Goal: Transaction & Acquisition: Purchase product/service

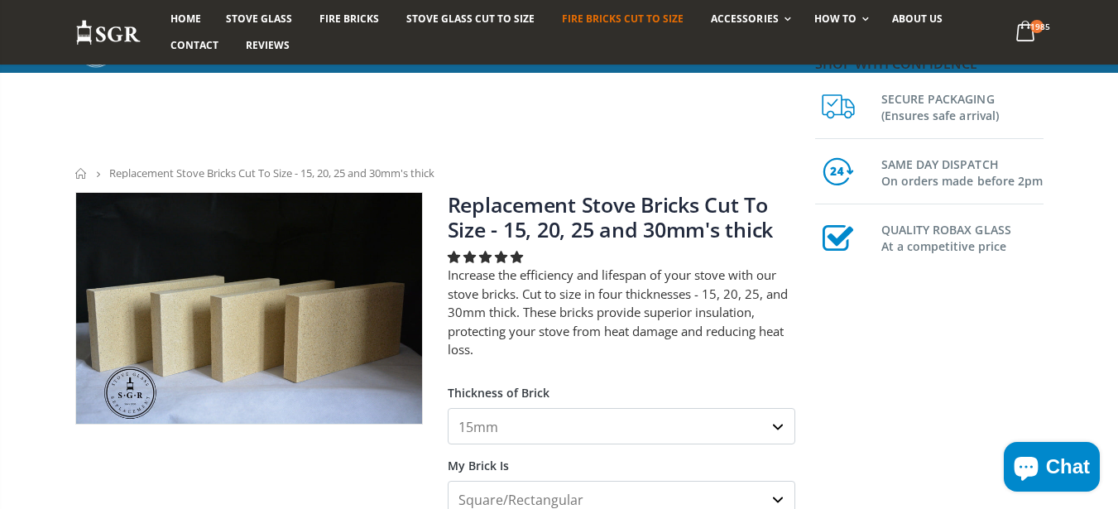
scroll to position [298, 0]
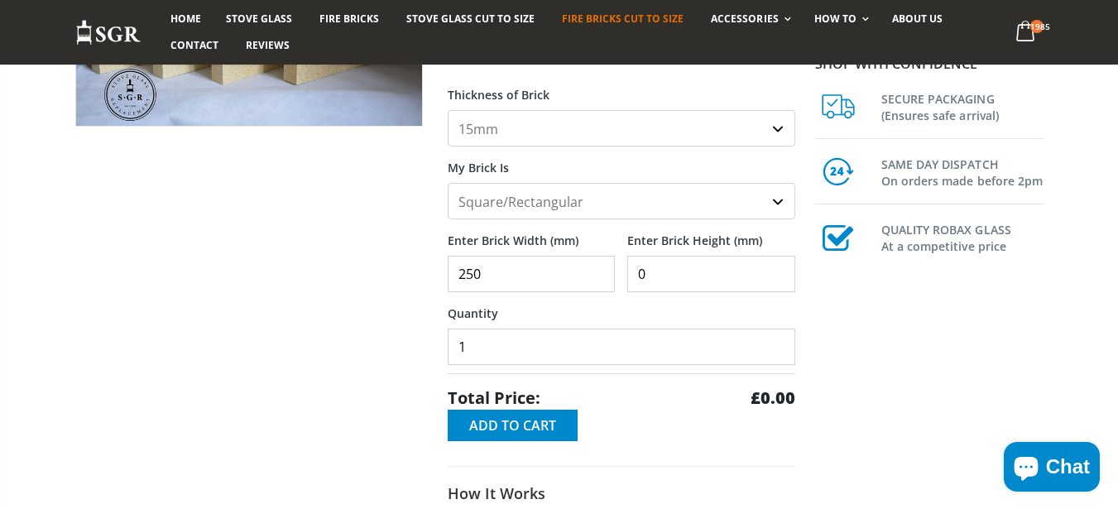
type input "250"
click at [543, 433] on span "Add to Cart" at bounding box center [512, 425] width 87 height 18
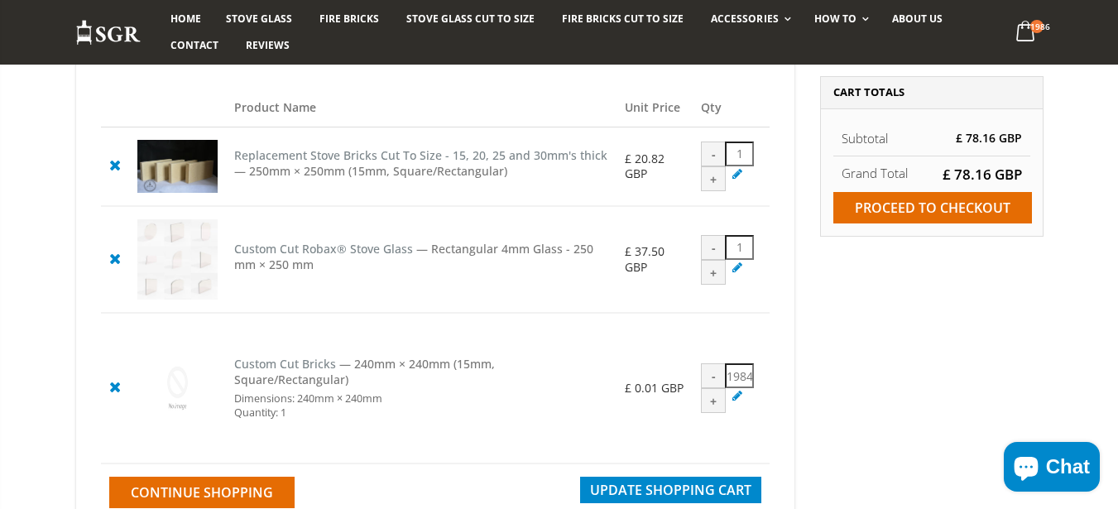
scroll to position [199, 0]
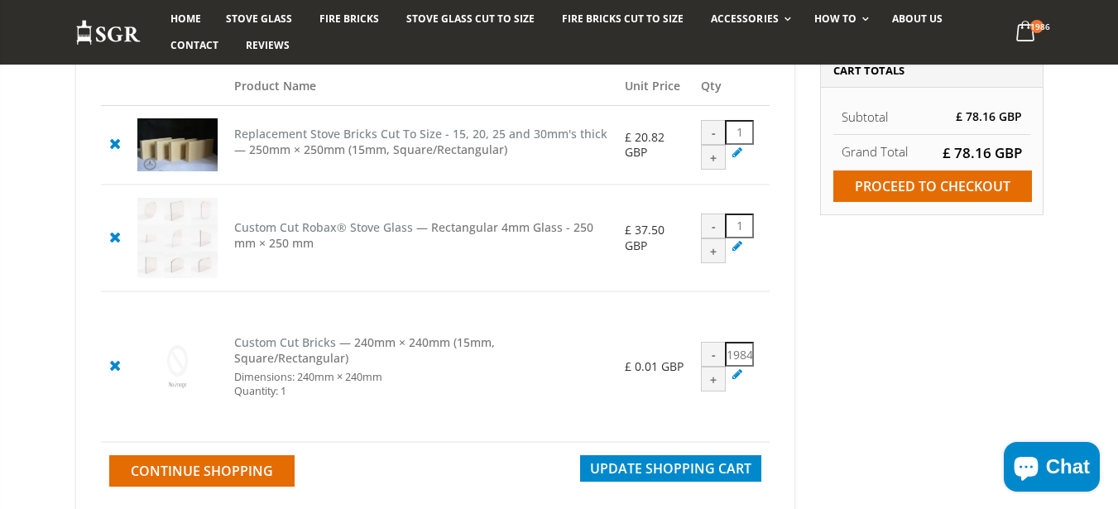
click at [111, 141] on icon at bounding box center [114, 143] width 21 height 20
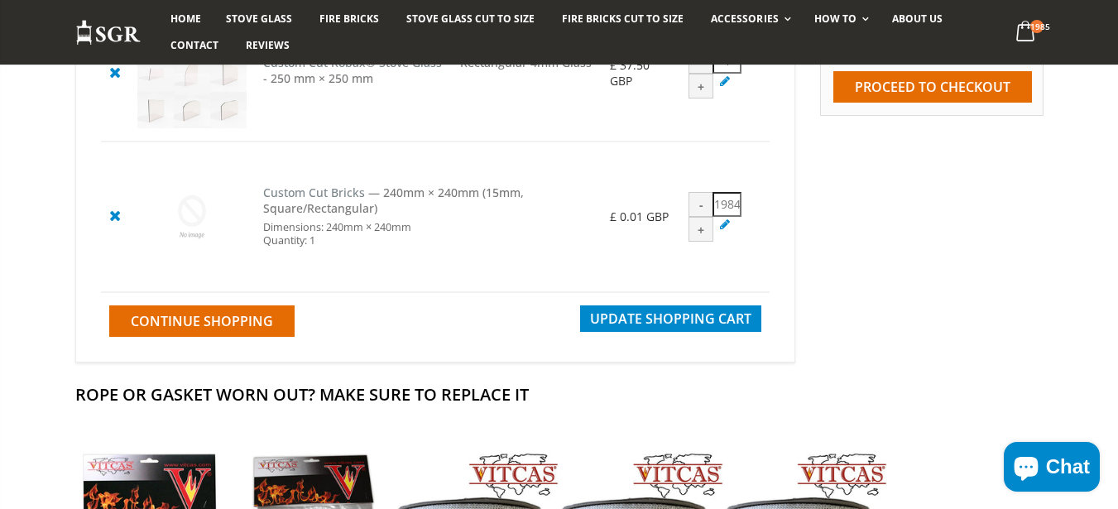
scroll to position [298, 0]
click at [118, 219] on icon at bounding box center [114, 215] width 21 height 20
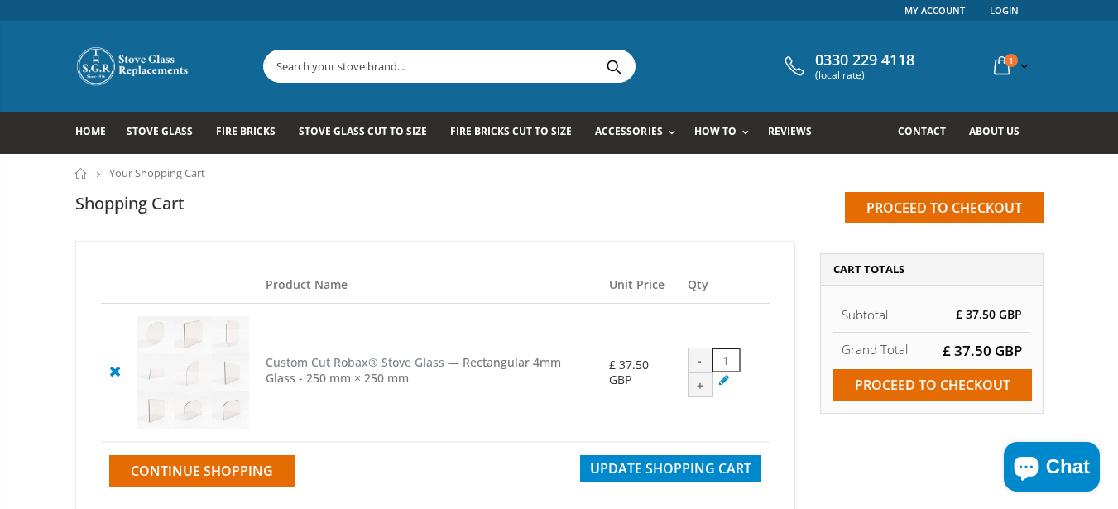
click at [112, 379] on icon at bounding box center [114, 371] width 21 height 20
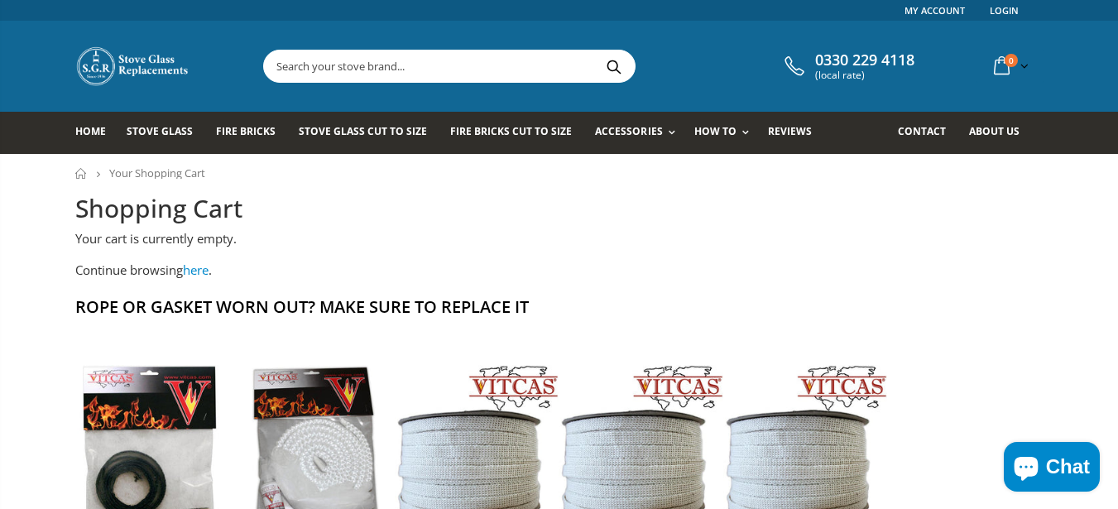
click at [6, 294] on div "Home Your Shopping Cart Shopping Cart Your cart is currently empty. Continue br…" at bounding box center [559, 418] width 1118 height 529
